Goal: Information Seeking & Learning: Understand process/instructions

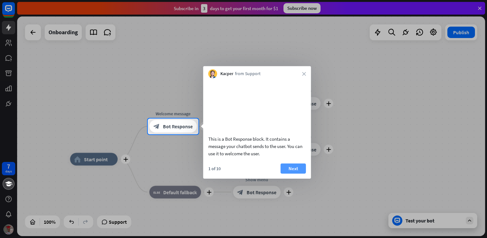
click at [291, 173] on button "Next" at bounding box center [292, 168] width 25 height 10
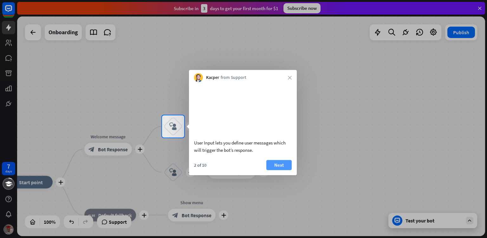
click at [285, 170] on button "Next" at bounding box center [278, 165] width 25 height 10
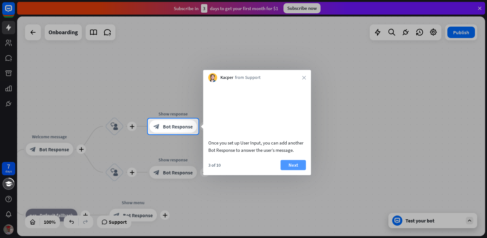
click at [290, 170] on button "Next" at bounding box center [292, 165] width 25 height 10
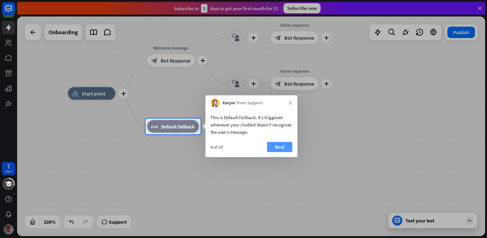
click at [279, 145] on button "Next" at bounding box center [279, 147] width 25 height 10
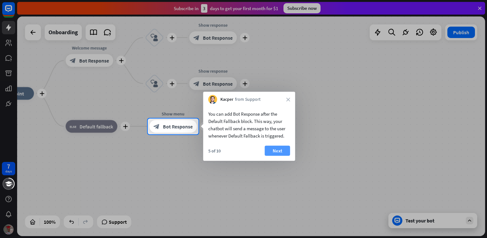
click at [277, 151] on button "Next" at bounding box center [277, 151] width 25 height 10
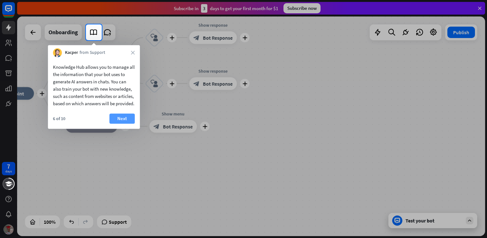
click at [125, 124] on button "Next" at bounding box center [121, 118] width 25 height 10
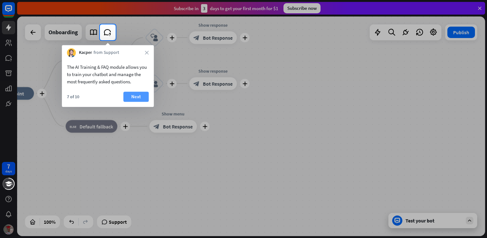
click at [131, 94] on button "Next" at bounding box center [135, 97] width 25 height 10
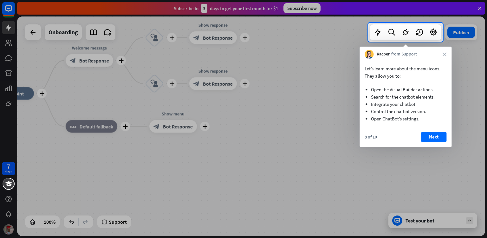
click at [477, 60] on div at bounding box center [243, 140] width 487 height 196
click at [434, 138] on button "Next" at bounding box center [433, 137] width 25 height 10
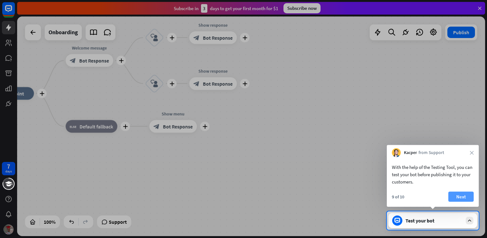
click at [464, 198] on button "Next" at bounding box center [460, 197] width 25 height 10
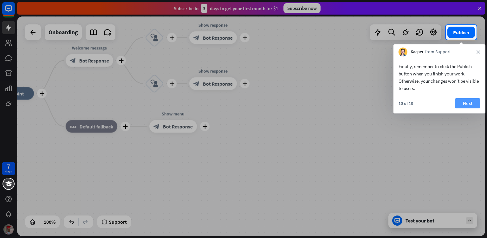
click at [468, 106] on button "Next" at bounding box center [467, 103] width 25 height 10
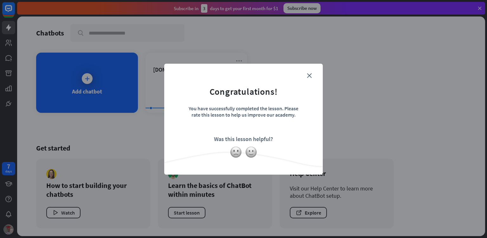
click at [306, 77] on form "Congratulations! You have successfully completed the lesson. Please rate this l…" at bounding box center [243, 110] width 143 height 76
click at [306, 75] on form "Congratulations! You have successfully completed the lesson. Please rate this l…" at bounding box center [243, 110] width 143 height 76
click at [311, 74] on form "Congratulations! You have successfully completed the lesson. Please rate this l…" at bounding box center [243, 110] width 143 height 76
drag, startPoint x: 313, startPoint y: 75, endPoint x: 309, endPoint y: 78, distance: 5.4
click at [312, 78] on form "Congratulations! You have successfully completed the lesson. Please rate this l…" at bounding box center [243, 110] width 143 height 76
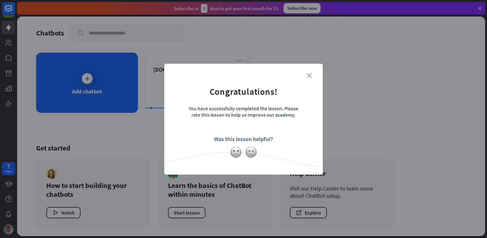
click at [308, 78] on icon "close" at bounding box center [309, 75] width 5 height 5
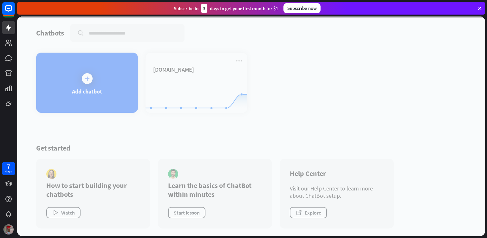
click at [197, 79] on div at bounding box center [251, 126] width 468 height 220
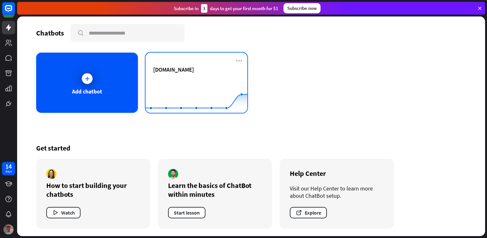
click at [194, 73] on span "[DOMAIN_NAME]" at bounding box center [173, 69] width 41 height 7
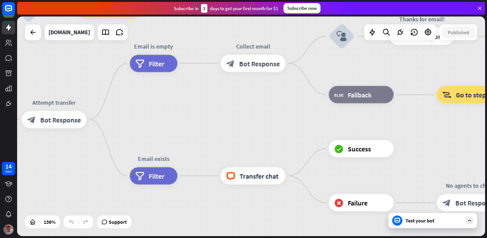
drag, startPoint x: 282, startPoint y: 133, endPoint x: 53, endPoint y: 70, distance: 237.9
click at [53, 70] on div "home_2 Start point Welcome message block_bot_response Bot Response Small talk b…" at bounding box center [118, 198] width 638 height 299
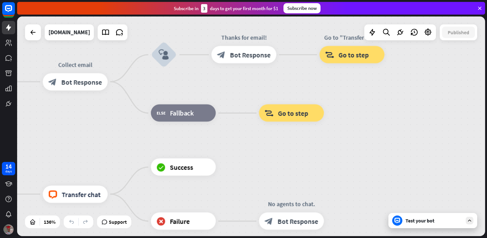
drag, startPoint x: 409, startPoint y: 120, endPoint x: 240, endPoint y: 125, distance: 168.6
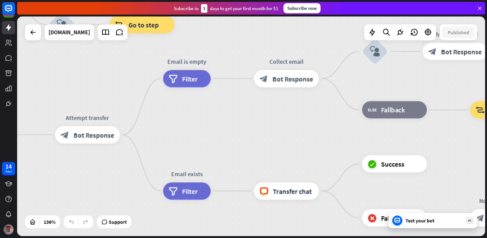
drag, startPoint x: 221, startPoint y: 85, endPoint x: 454, endPoint y: 75, distance: 233.4
click at [455, 75] on div "home_2 Start point Welcome message block_bot_response Bot Response Small talk b…" at bounding box center [152, 213] width 638 height 299
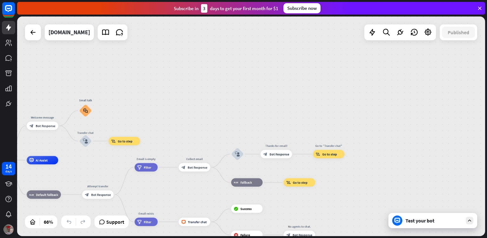
drag, startPoint x: 339, startPoint y: 152, endPoint x: 437, endPoint y: 193, distance: 106.3
click at [439, 194] on div "home_2 Start point Welcome message block_bot_response Bot Response Small talk b…" at bounding box center [251, 126] width 468 height 220
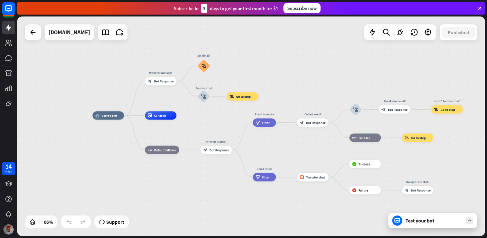
drag, startPoint x: 172, startPoint y: 149, endPoint x: 170, endPoint y: 119, distance: 29.8
click at [182, 125] on div "home_2 Start point Welcome message block_bot_response Bot Response Small talk b…" at bounding box center [248, 187] width 310 height 145
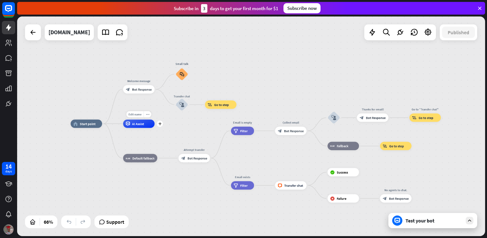
drag, startPoint x: 164, startPoint y: 118, endPoint x: 144, endPoint y: 136, distance: 27.4
click at [144, 128] on div "Edit name more_horiz plus AI Assist" at bounding box center [138, 123] width 31 height 8
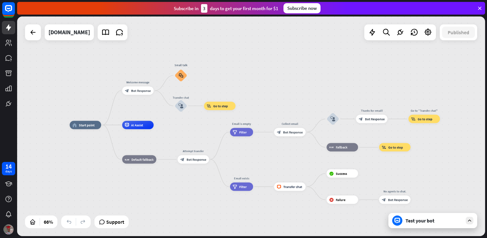
drag, startPoint x: 246, startPoint y: 45, endPoint x: 221, endPoint y: 83, distance: 45.3
click at [207, 92] on div "home_2 Start point Welcome message block_bot_response Bot Response Small talk b…" at bounding box center [251, 126] width 468 height 220
